Goal: Information Seeking & Learning: Learn about a topic

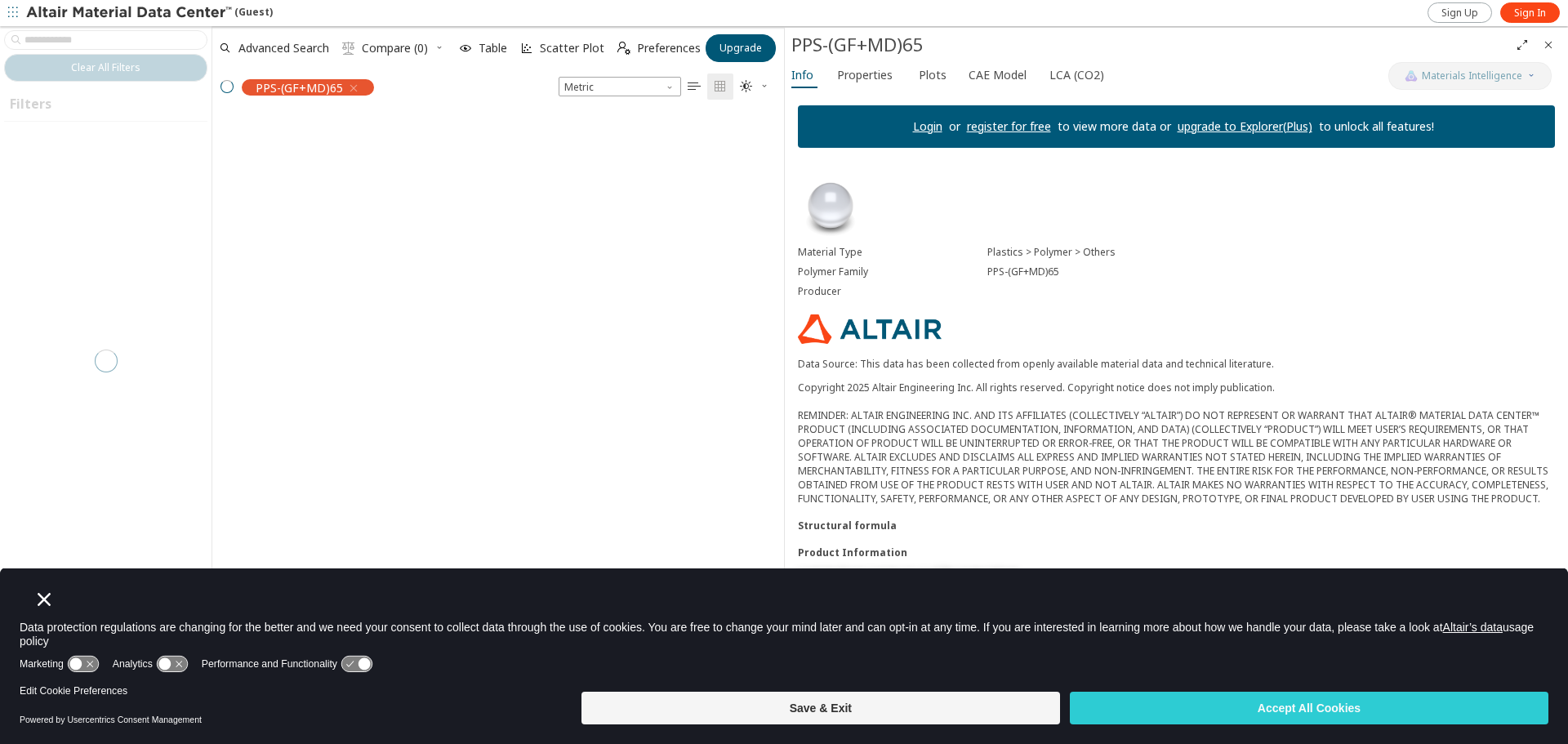
scroll to position [579, 559]
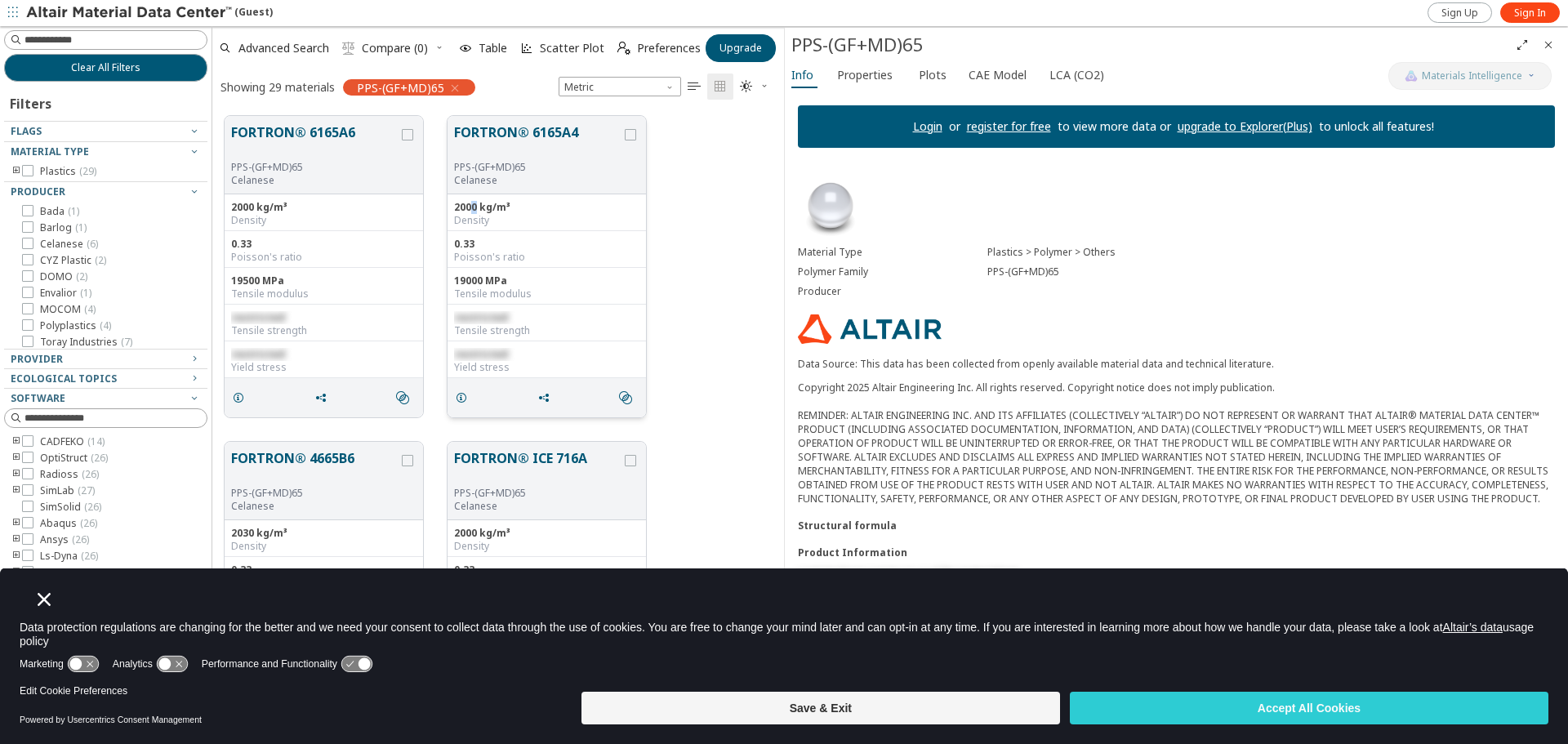
drag, startPoint x: 472, startPoint y: 209, endPoint x: 486, endPoint y: 217, distance: 16.1
click at [481, 208] on div "2000 kg/m³" at bounding box center [546, 207] width 186 height 13
click at [488, 222] on div "Density" at bounding box center [546, 221] width 186 height 13
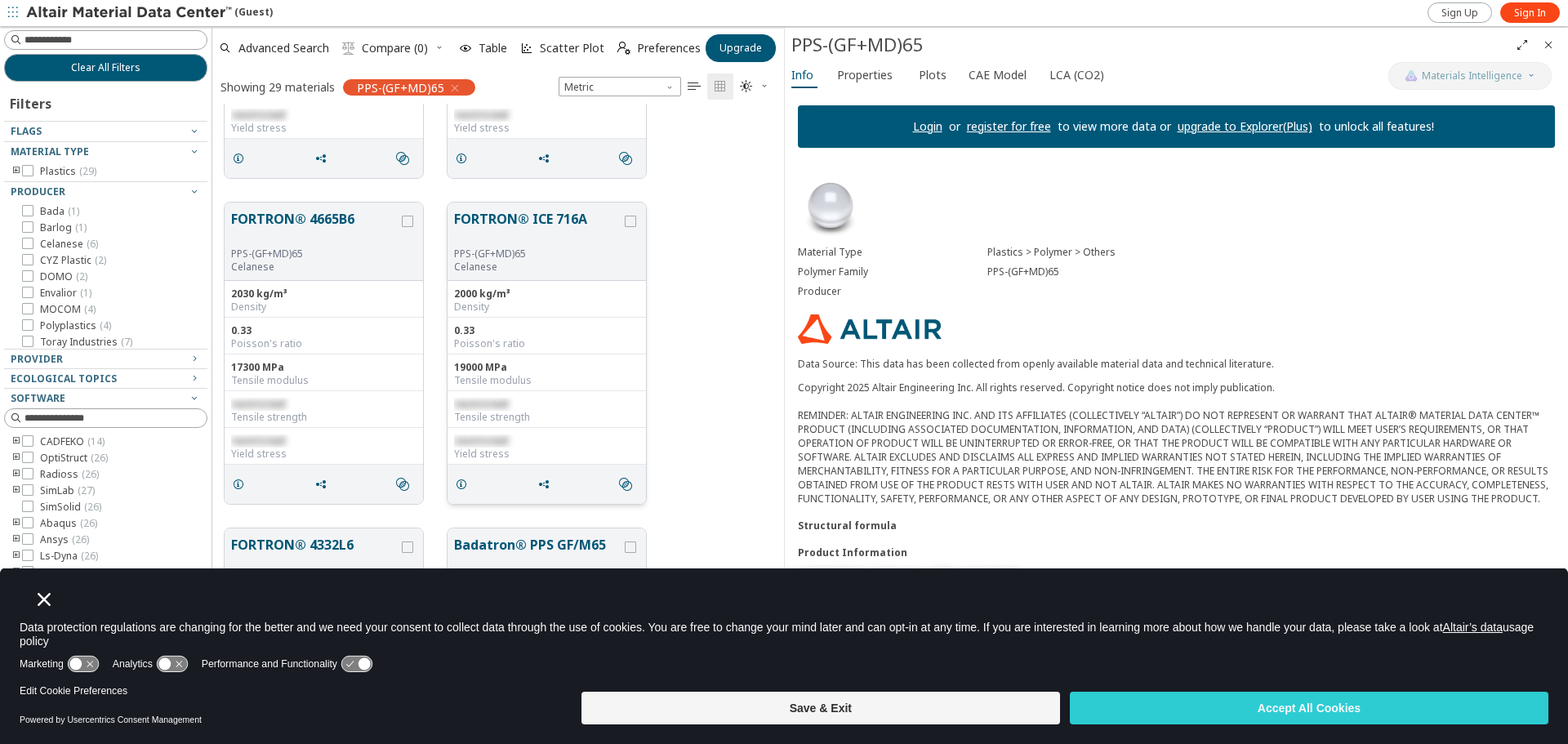
scroll to position [245, 0]
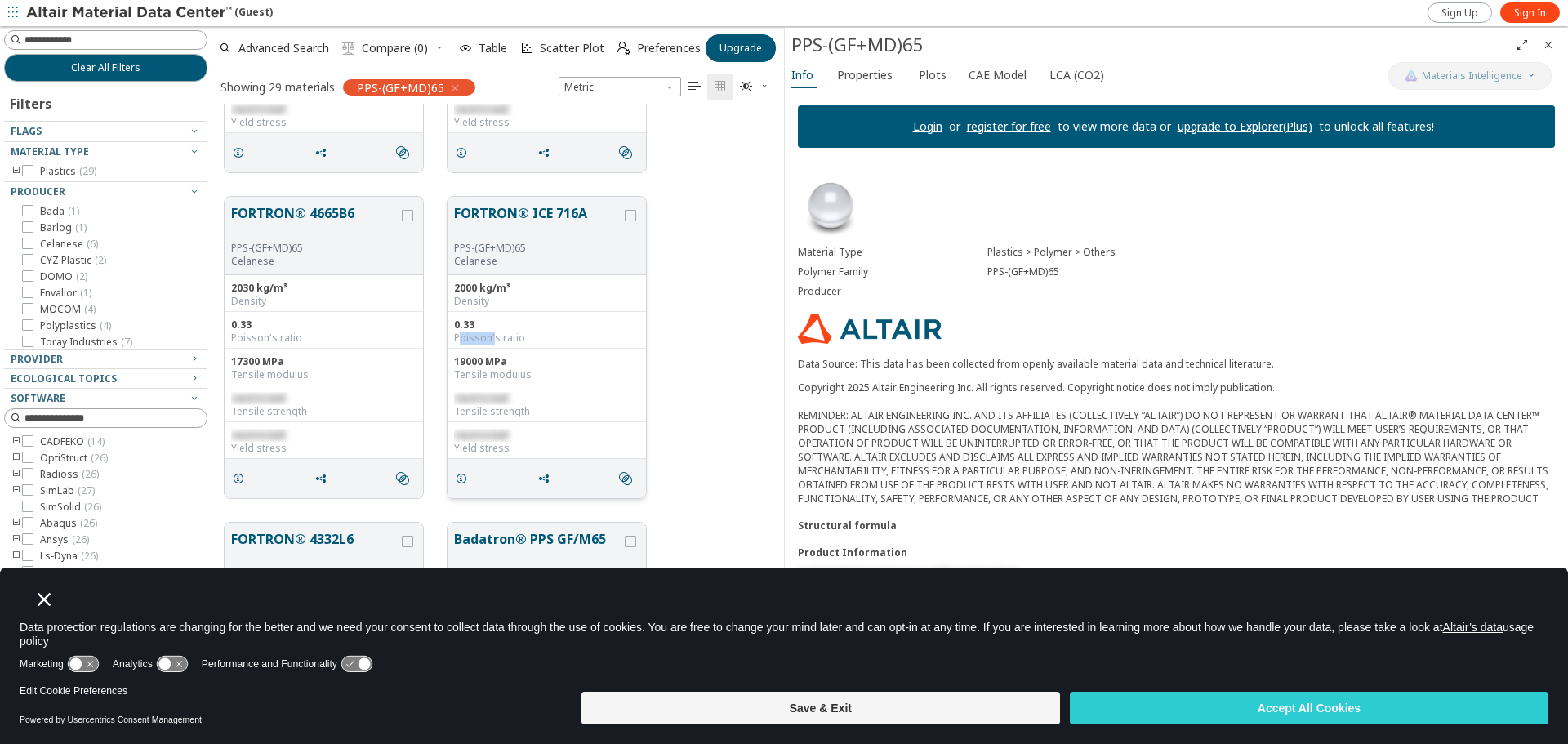
drag, startPoint x: 459, startPoint y: 338, endPoint x: 510, endPoint y: 340, distance: 51.0
click at [506, 340] on div "Poisson's ratio" at bounding box center [546, 338] width 186 height 13
click at [512, 340] on div "Poisson's ratio" at bounding box center [546, 338] width 186 height 13
drag, startPoint x: 468, startPoint y: 374, endPoint x: 519, endPoint y: 375, distance: 51.0
click at [515, 375] on div "Tensile modulus" at bounding box center [546, 375] width 186 height 13
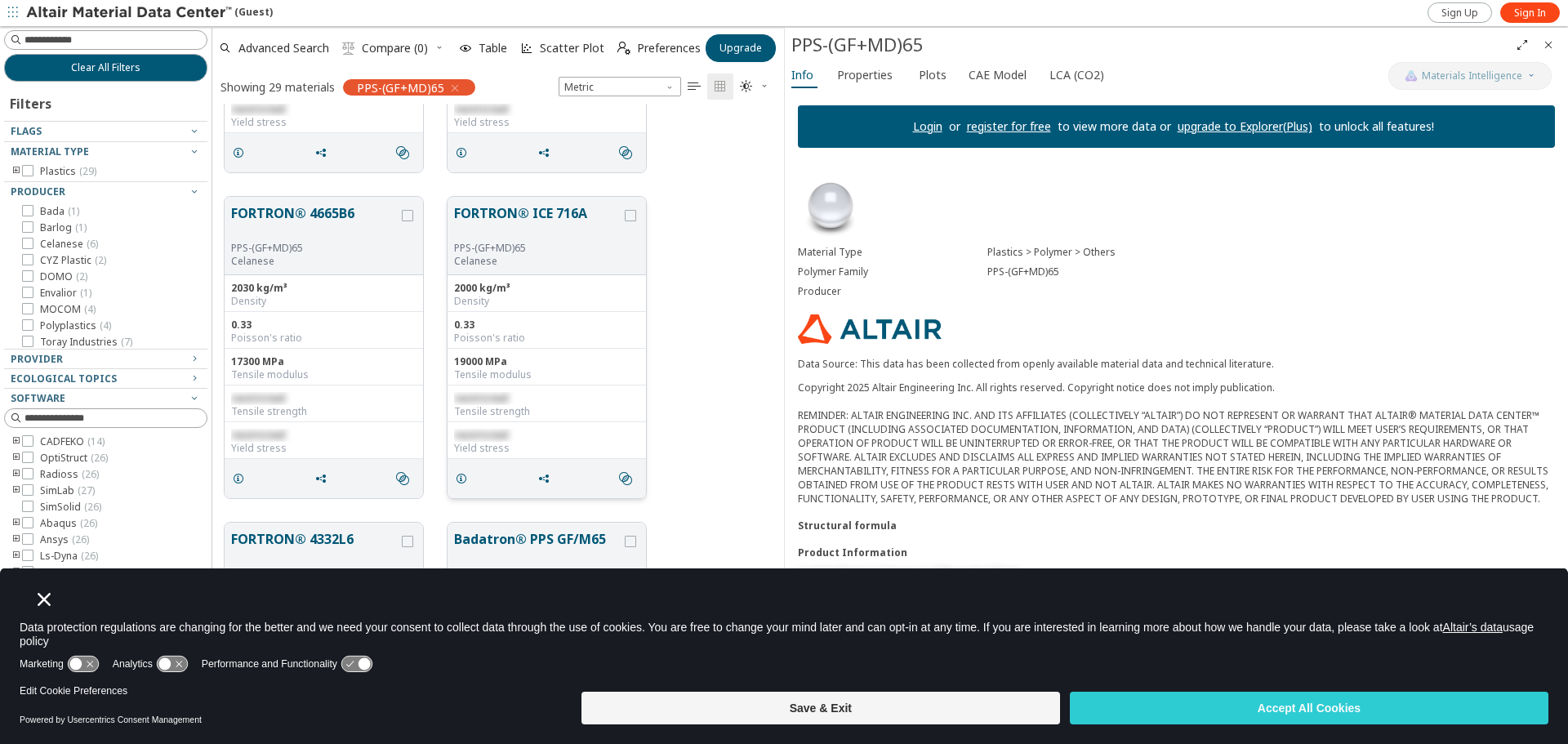
click at [523, 376] on div "Tensile modulus" at bounding box center [546, 375] width 186 height 13
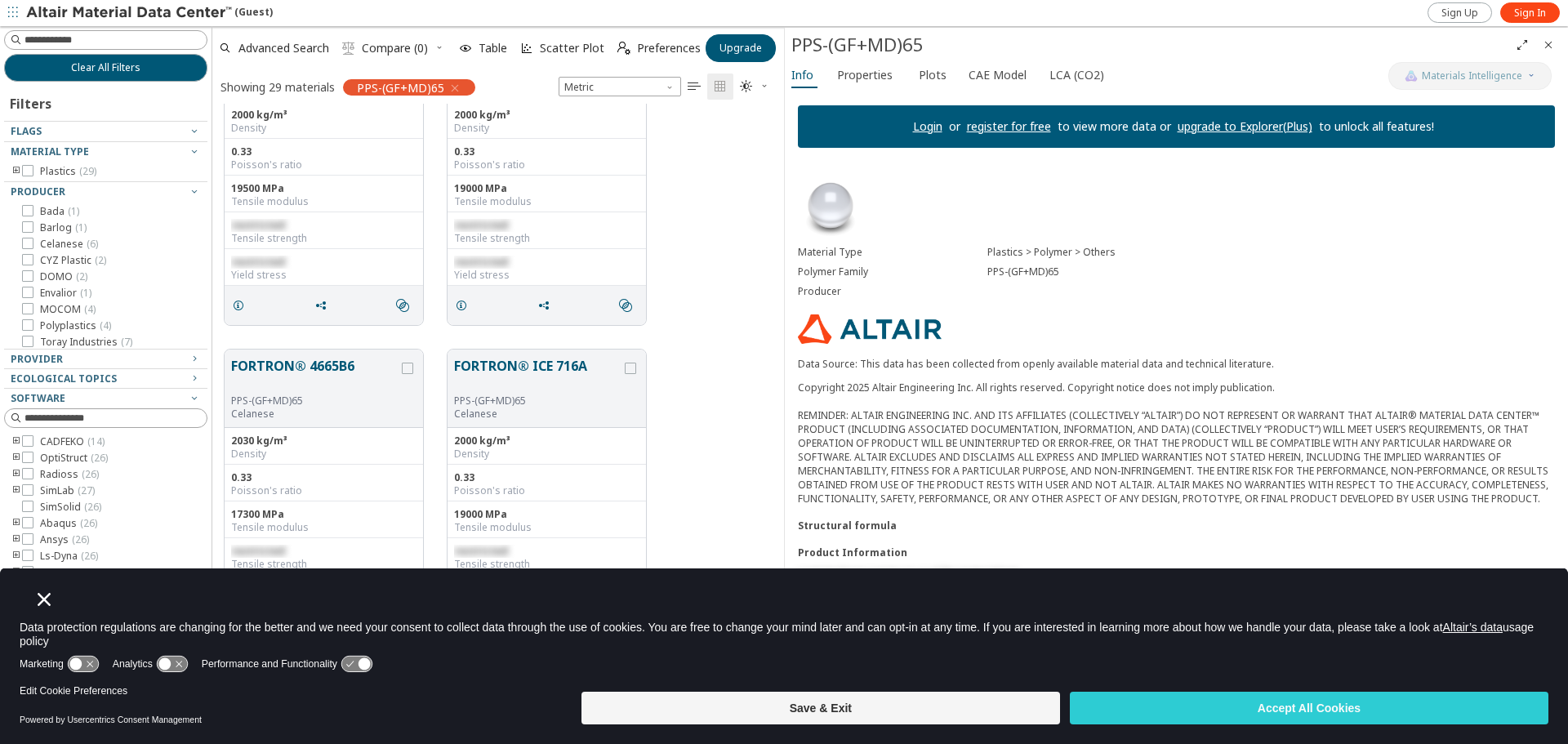
scroll to position [81, 0]
